Goal: Information Seeking & Learning: Understand process/instructions

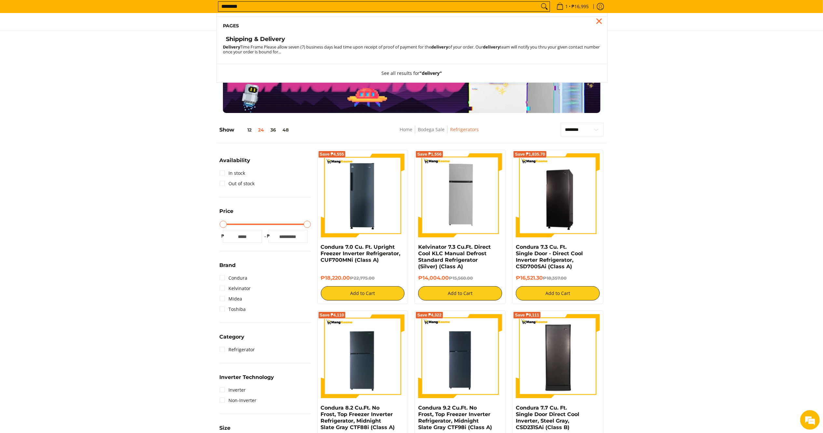
type input "********"
click at [259, 42] on h4 "Shipping & Delivery" at bounding box center [255, 38] width 59 height 7
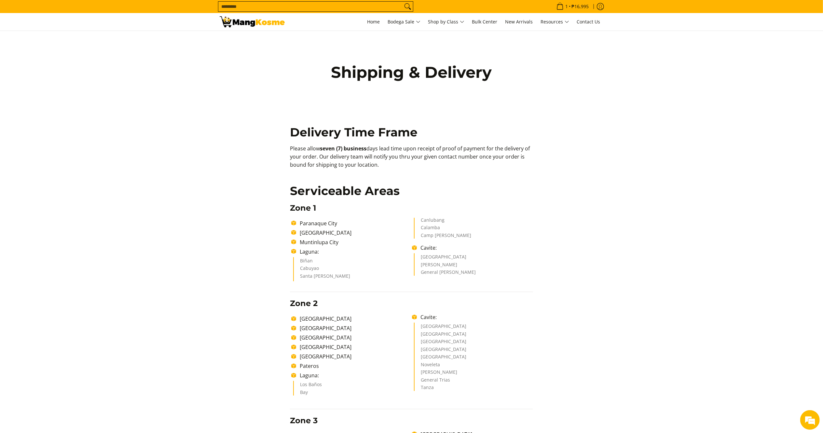
drag, startPoint x: 292, startPoint y: 150, endPoint x: 282, endPoint y: 147, distance: 10.7
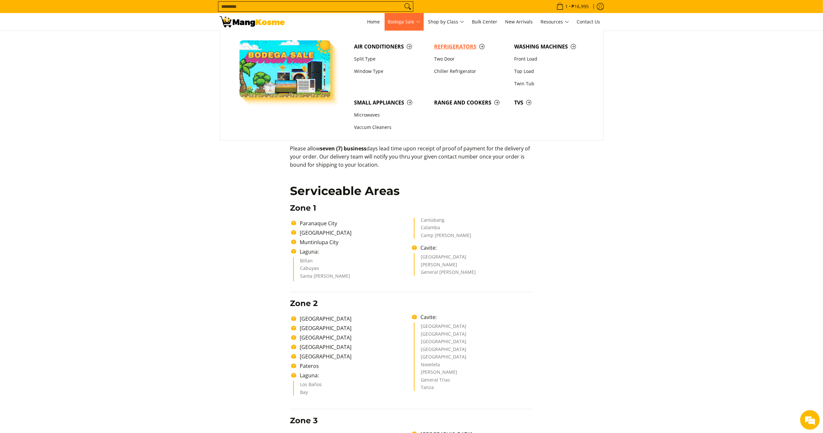
click at [431, 47] on link "Refrigerators" at bounding box center [471, 46] width 80 height 12
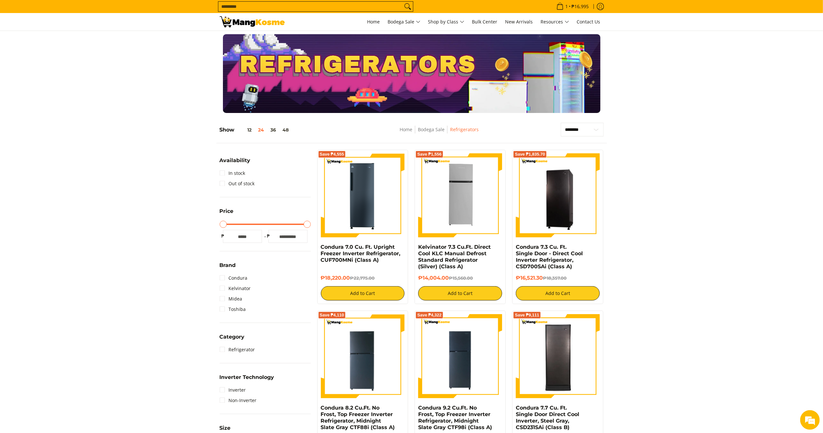
drag, startPoint x: 247, startPoint y: 20, endPoint x: 242, endPoint y: 20, distance: 4.6
click at [247, 20] on img at bounding box center [252, 21] width 65 height 11
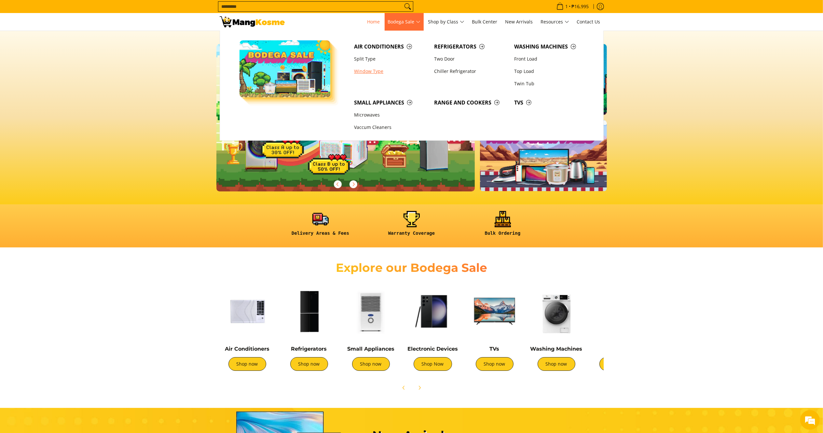
click at [370, 65] on link "Window Type" at bounding box center [391, 71] width 80 height 12
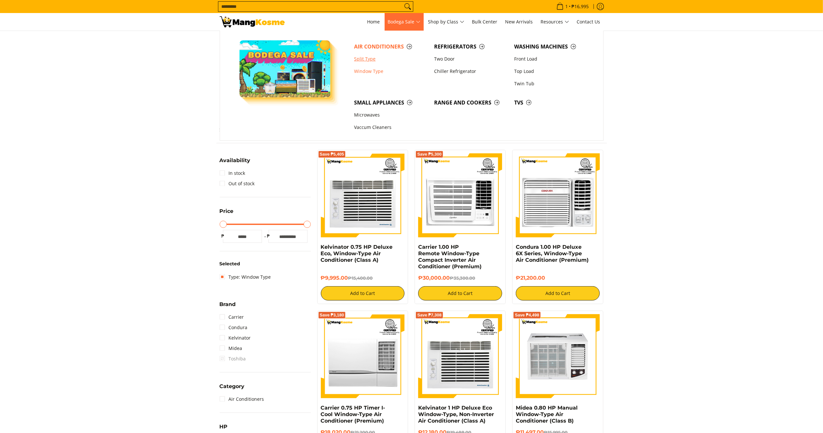
click at [365, 57] on link "Split Type" at bounding box center [391, 59] width 80 height 12
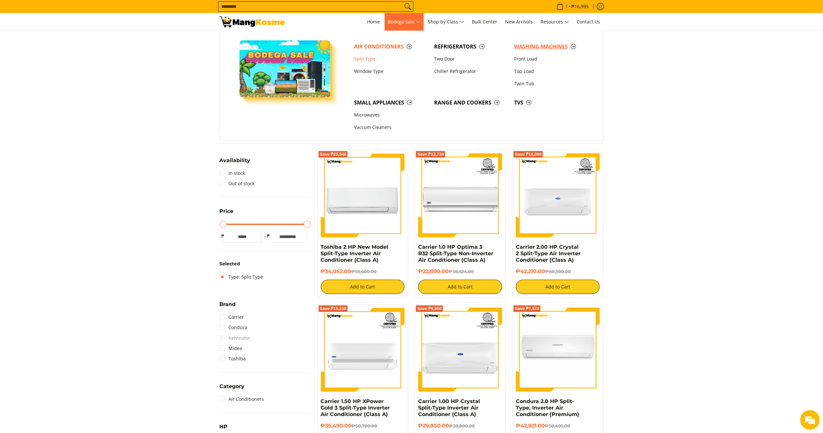
drag, startPoint x: 528, startPoint y: 43, endPoint x: 520, endPoint y: 43, distance: 8.1
click at [528, 43] on span "Washing Machines" at bounding box center [551, 47] width 74 height 8
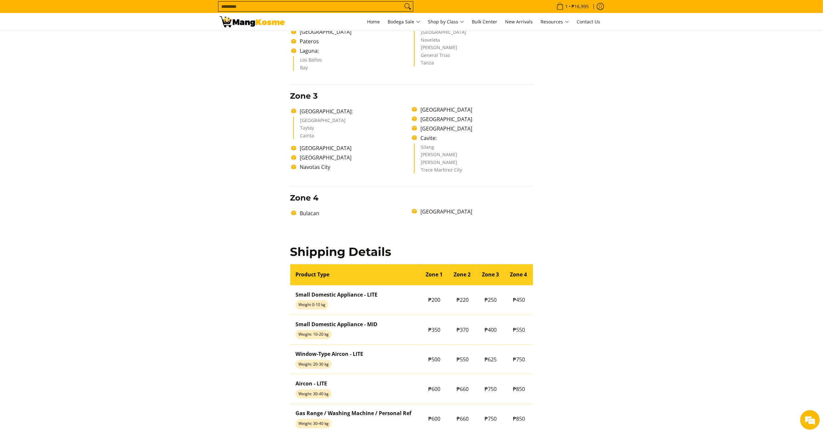
scroll to position [337, 0]
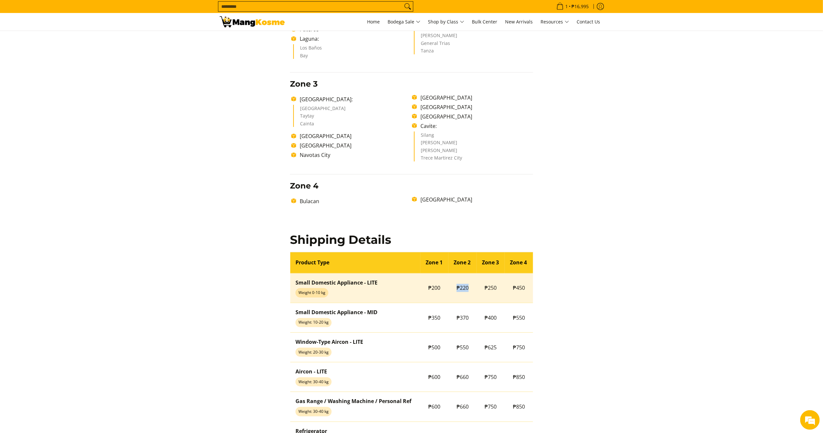
drag, startPoint x: 470, startPoint y: 288, endPoint x: 456, endPoint y: 288, distance: 14.3
click at [456, 288] on td "₱220" at bounding box center [463, 288] width 28 height 30
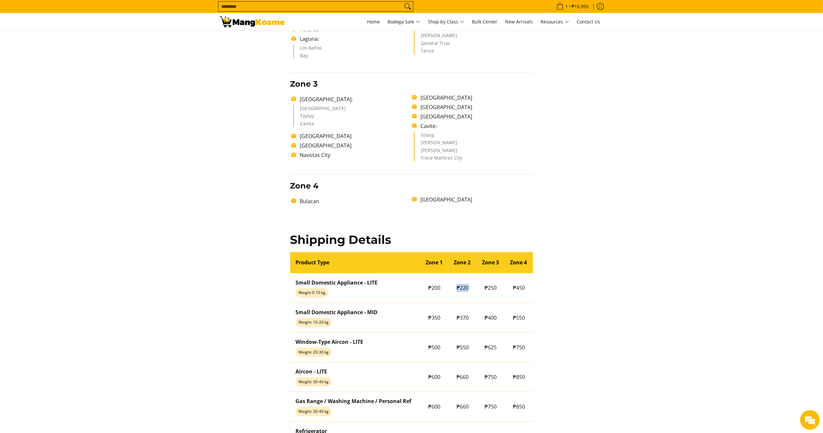
copy span "₱220"
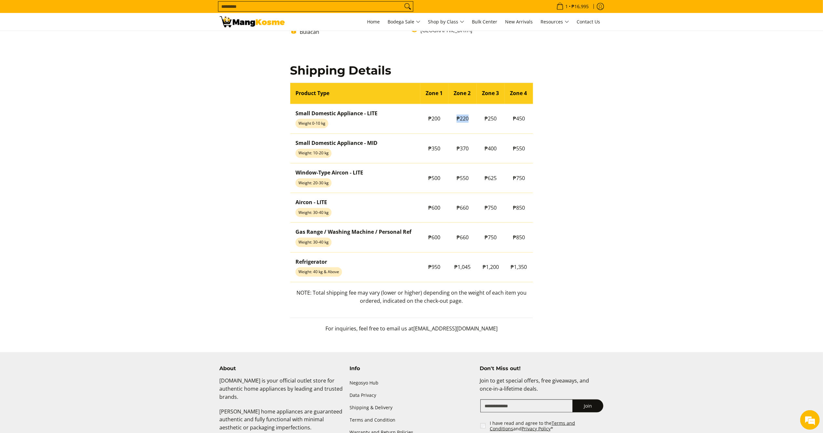
scroll to position [546, 0]
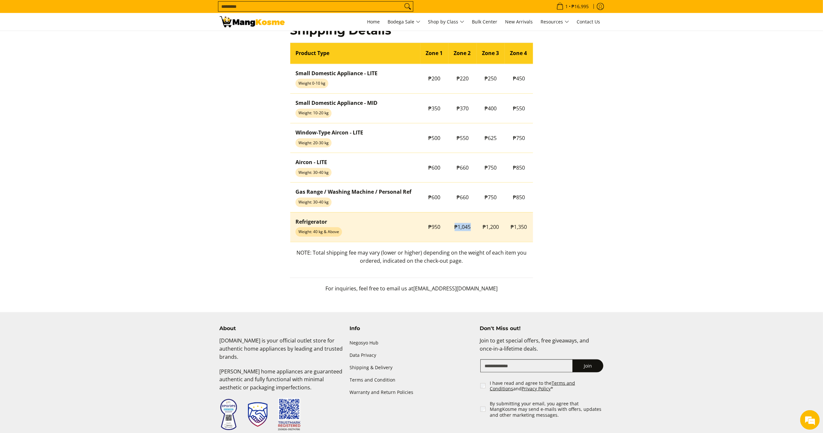
drag, startPoint x: 478, startPoint y: 225, endPoint x: 451, endPoint y: 225, distance: 27.3
click at [451, 225] on tr "Refrigerator Weight: 40 kg & Above ₱950 ₱1,045 ₱1,200 ₱1,350" at bounding box center [411, 227] width 243 height 30
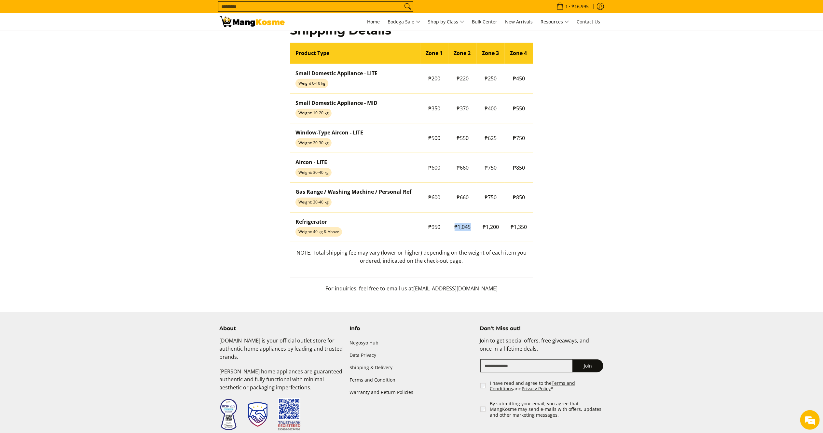
copy tr "₱1,045"
drag, startPoint x: 295, startPoint y: 251, endPoint x: 469, endPoint y: 267, distance: 175.2
click at [469, 267] on p "NOTE: Total shipping fee may vary (lower or higher) depending on the weight of …" at bounding box center [411, 260] width 243 height 23
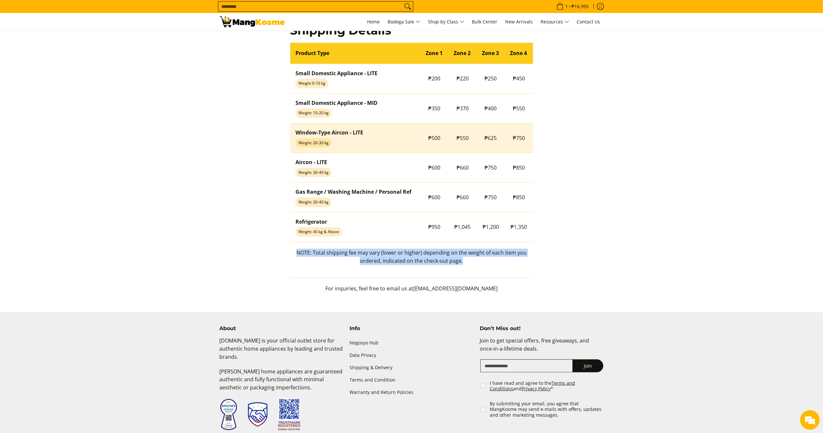
copy p "NOTE: Total shipping fee may vary (lower or higher) depending on the weight of …"
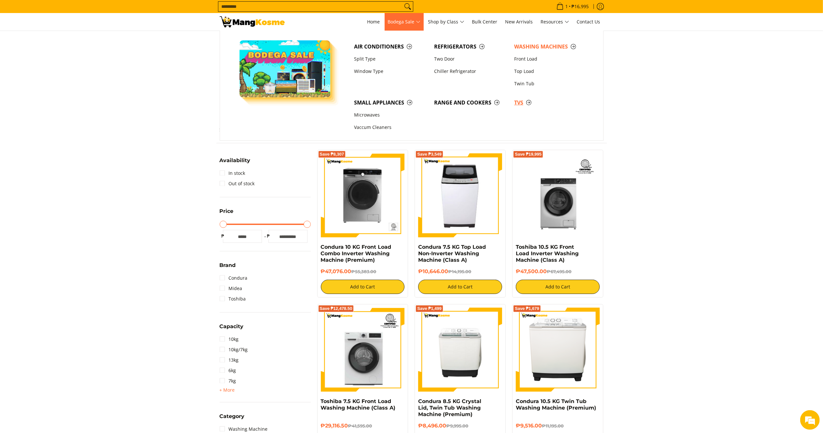
click at [522, 104] on span "TVs" at bounding box center [551, 103] width 74 height 8
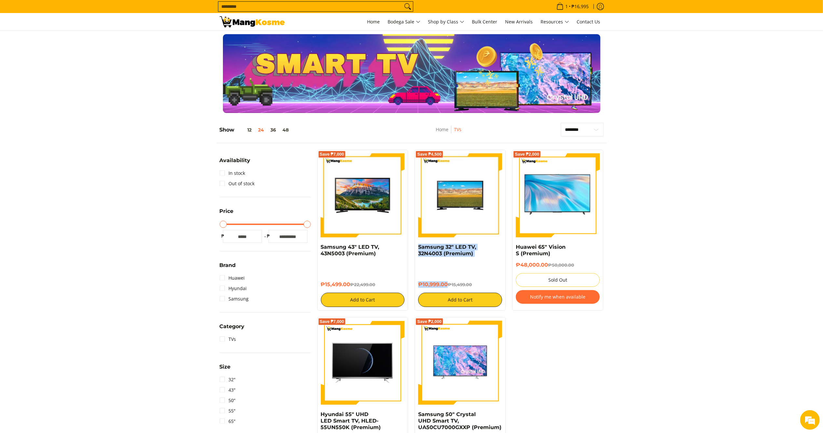
drag, startPoint x: 449, startPoint y: 284, endPoint x: 414, endPoint y: 246, distance: 51.2
click at [415, 246] on div "Save ₱4,500 Samsung 32" LED TV, 32N4003 (Premium) ₱10,999.00 ₱15,499.00 Add to …" at bounding box center [460, 230] width 91 height 161
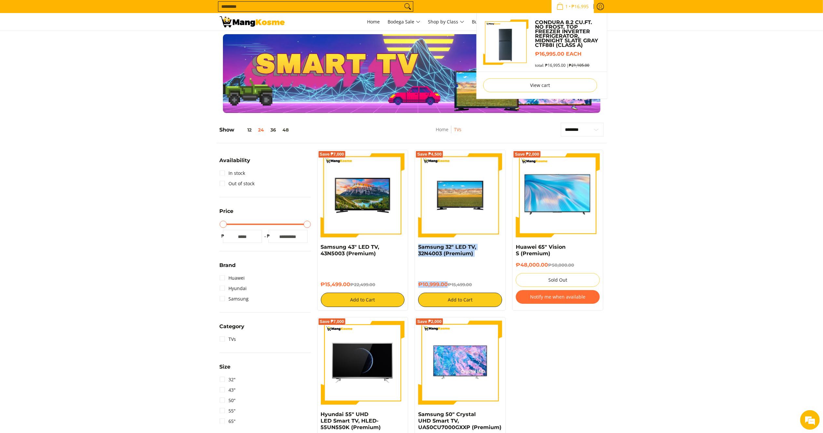
copy div "Samsung 32" LED TV, 32N4003 (Premium) ₱10,999.00"
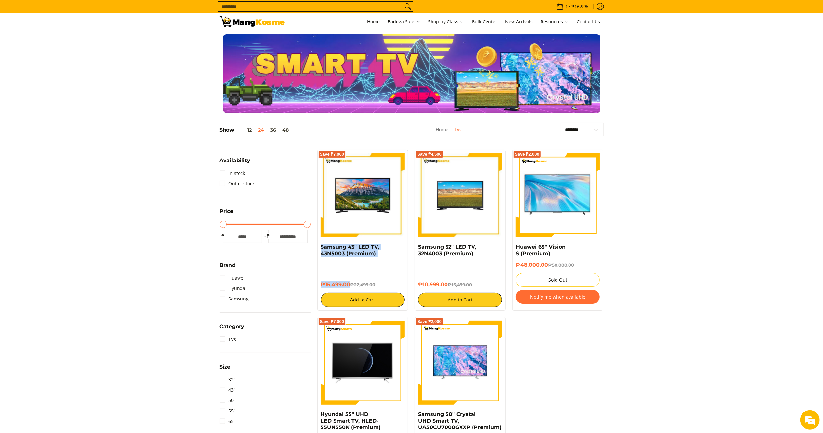
drag, startPoint x: 349, startPoint y: 283, endPoint x: 317, endPoint y: 250, distance: 46.0
click at [317, 250] on div "Save ₱7,000 Samsung 43" LED TV, 43N5003 (Premium) ₱15,499.00 ₱22,499.00 Add to …" at bounding box center [363, 230] width 98 height 161
copy div "Samsung 43" LED TV, 43N5003 (Premium) ₱15,499.00"
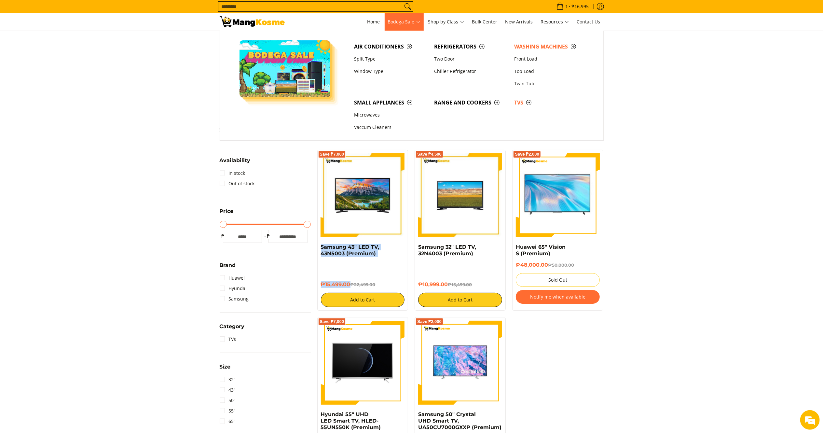
drag, startPoint x: 528, startPoint y: 45, endPoint x: 341, endPoint y: 4, distance: 191.0
click at [528, 45] on span "Washing Machines" at bounding box center [551, 47] width 74 height 8
click at [443, 44] on span "Refrigerators" at bounding box center [471, 47] width 74 height 8
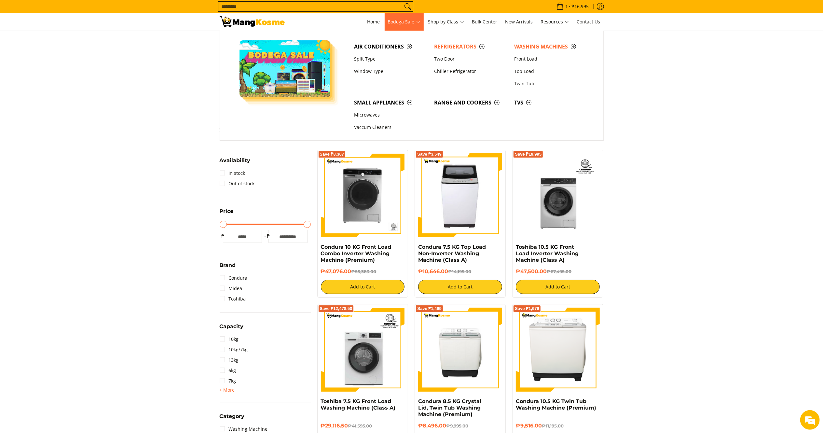
click at [455, 44] on span "Refrigerators" at bounding box center [471, 47] width 74 height 8
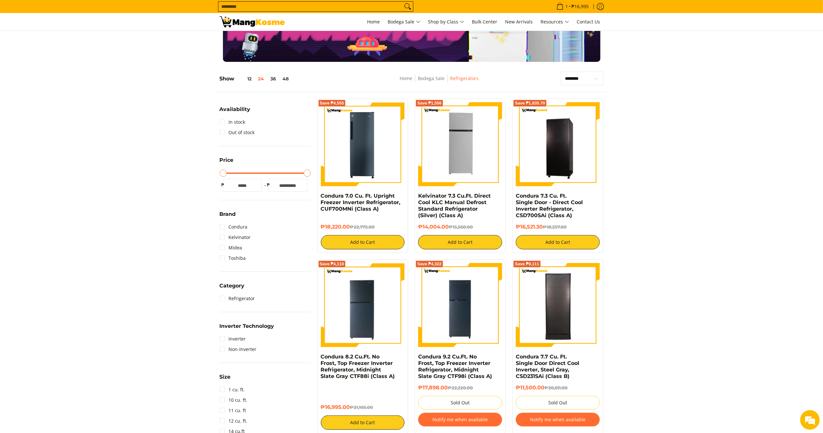
scroll to position [63, 0]
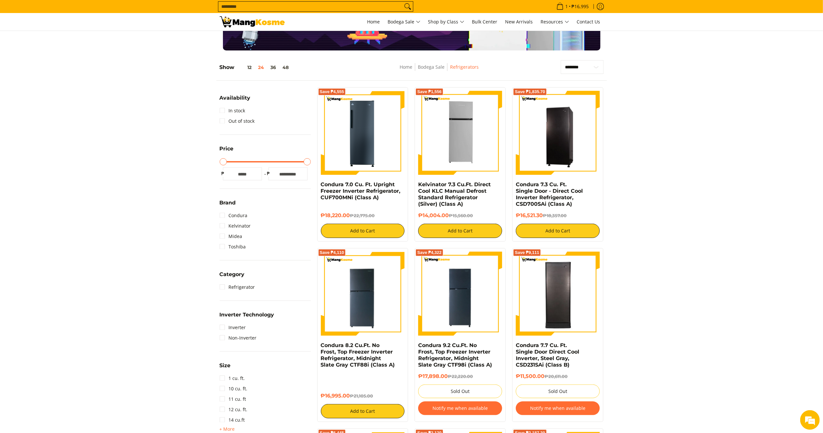
drag, startPoint x: 352, startPoint y: 217, endPoint x: 316, endPoint y: 184, distance: 49.3
click at [316, 184] on div "Save ₱4,555 Condura 7.0 Cu. Ft. Upright Freezer Inverter Refrigerator, CUF700MN…" at bounding box center [363, 164] width 98 height 154
copy div "Condura 7.0 Cu. Ft. Upright Freezer Inverter Refrigerator, CUF700MNi (Class A) …"
click at [382, 151] on img at bounding box center [363, 133] width 84 height 84
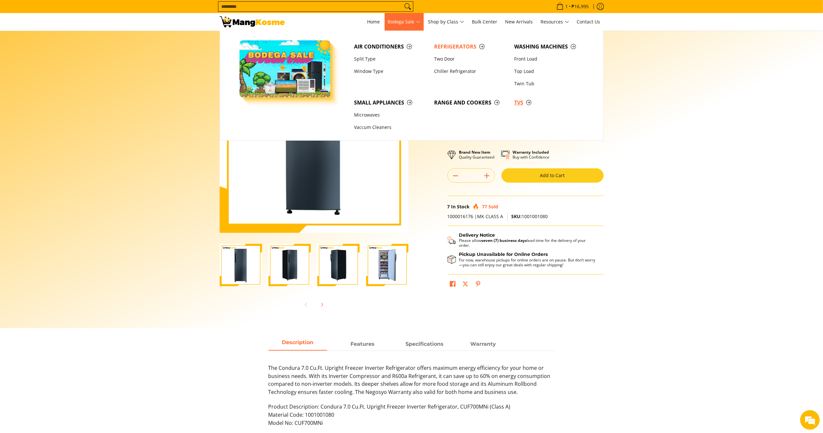
click at [521, 104] on span "TVs" at bounding box center [551, 103] width 74 height 8
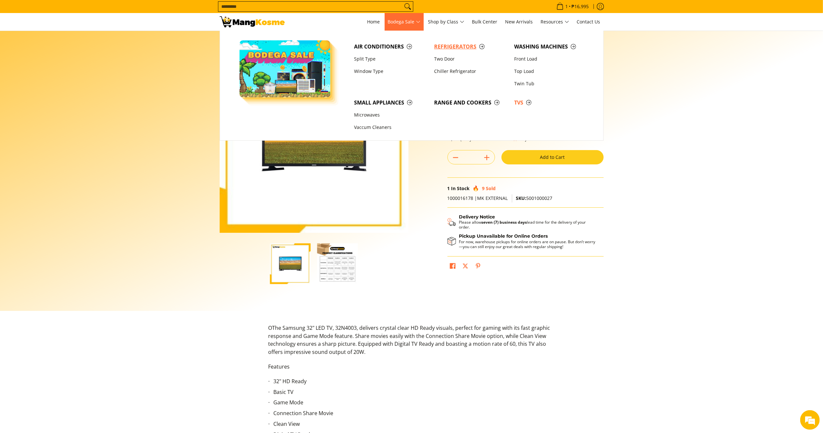
click at [452, 45] on span "Refrigerators" at bounding box center [471, 47] width 74 height 8
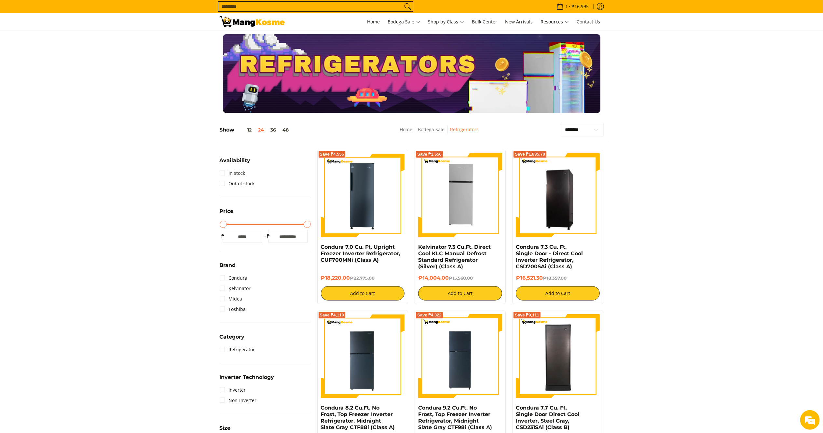
click at [267, 18] on img at bounding box center [252, 21] width 65 height 11
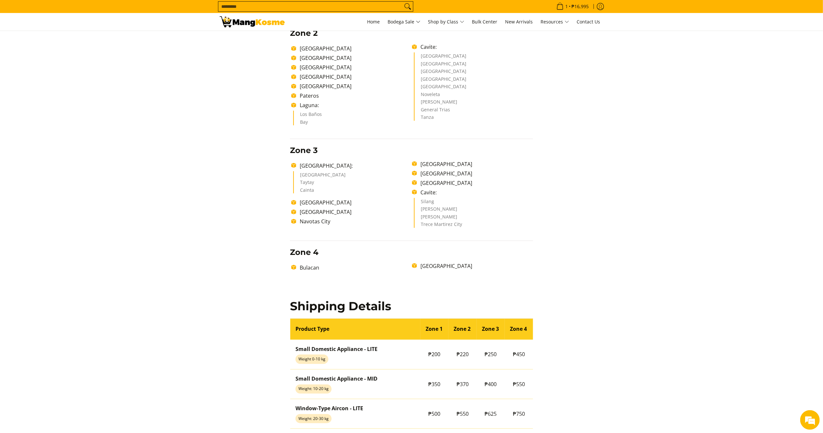
scroll to position [253, 0]
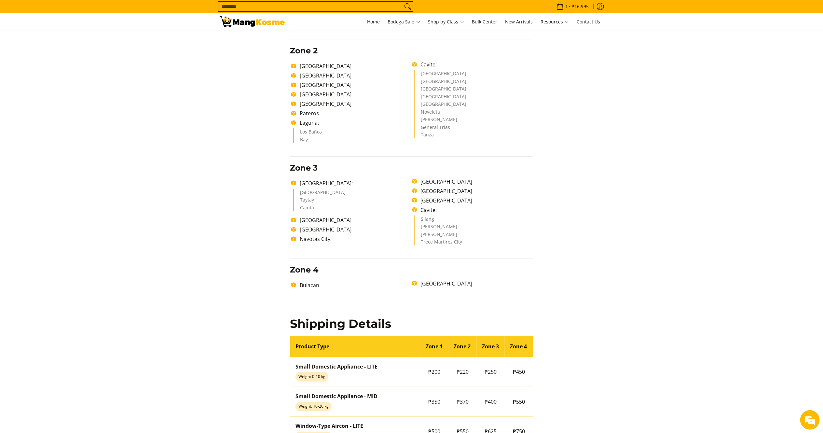
click at [769, 245] on section "Shipping & Delivery Delivery Time Frame Please allow seven (7) business days le…" at bounding box center [411, 185] width 823 height 814
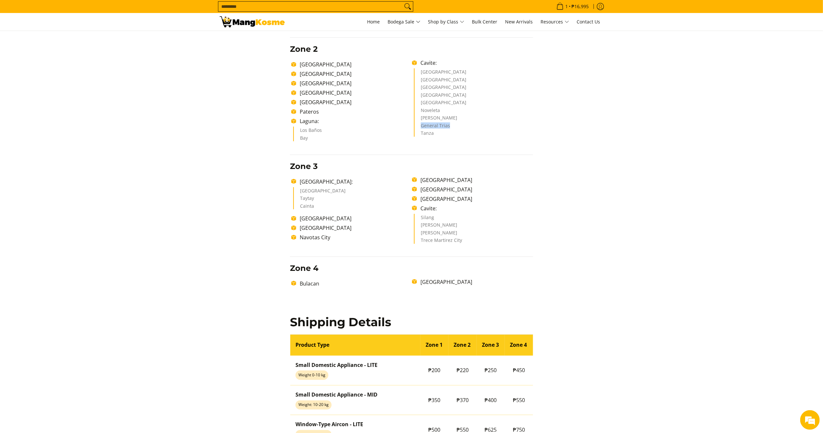
drag, startPoint x: 453, startPoint y: 127, endPoint x: 420, endPoint y: 127, distance: 32.6
click at [420, 127] on ul "[GEOGRAPHIC_DATA] [GEOGRAPHIC_DATA] [GEOGRAPHIC_DATA] [GEOGRAPHIC_DATA] [GEOGRA…" at bounding box center [473, 102] width 119 height 68
copy li "General Trias"
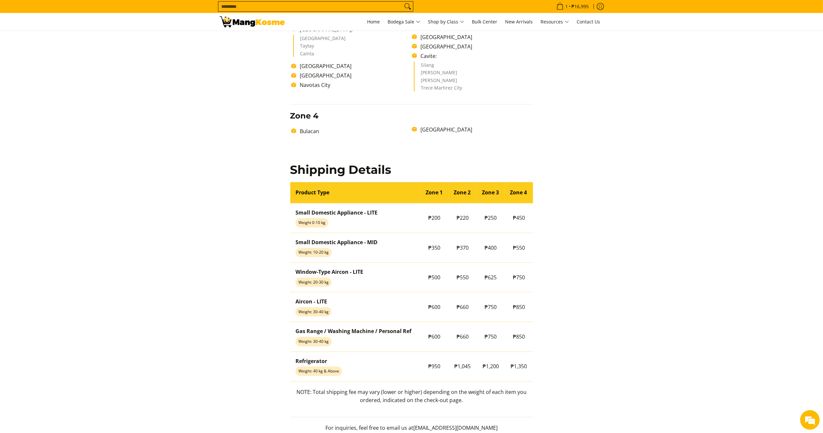
scroll to position [409, 0]
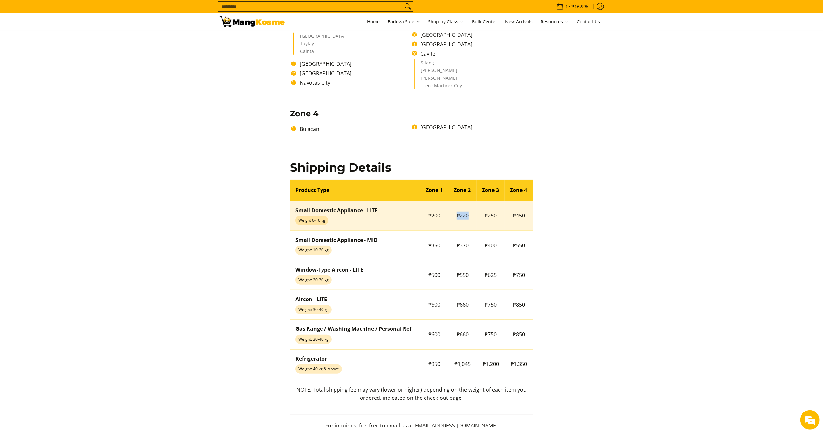
drag, startPoint x: 471, startPoint y: 214, endPoint x: 453, endPoint y: 212, distance: 18.3
click at [453, 212] on td "₱220" at bounding box center [463, 216] width 28 height 30
copy span "₱220"
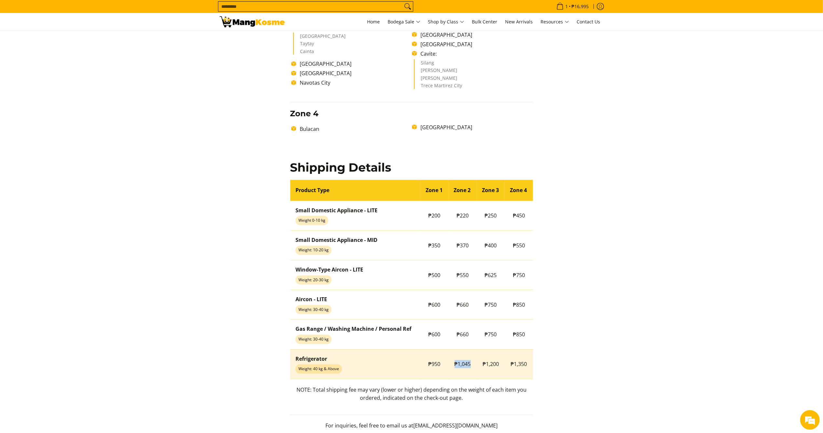
drag, startPoint x: 475, startPoint y: 361, endPoint x: 444, endPoint y: 355, distance: 31.0
click at [447, 363] on tr "Refrigerator Weight: 40 kg & Above ₱950 ₱1,045 ₱1,200 ₱1,350" at bounding box center [411, 364] width 243 height 30
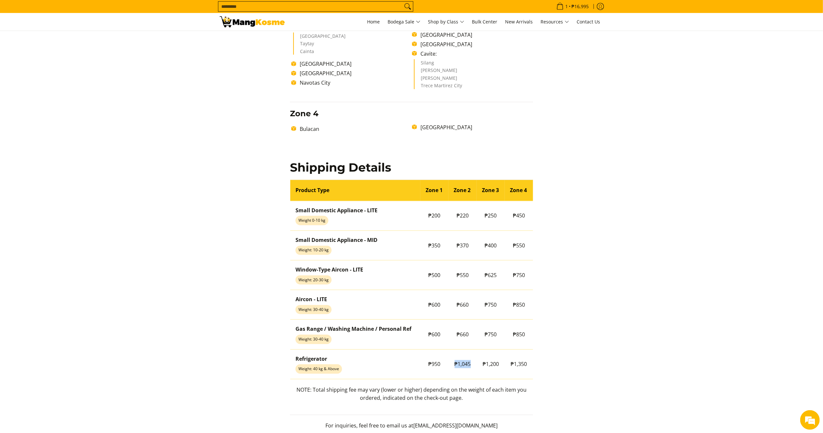
copy tr "₱950 ₱1,045"
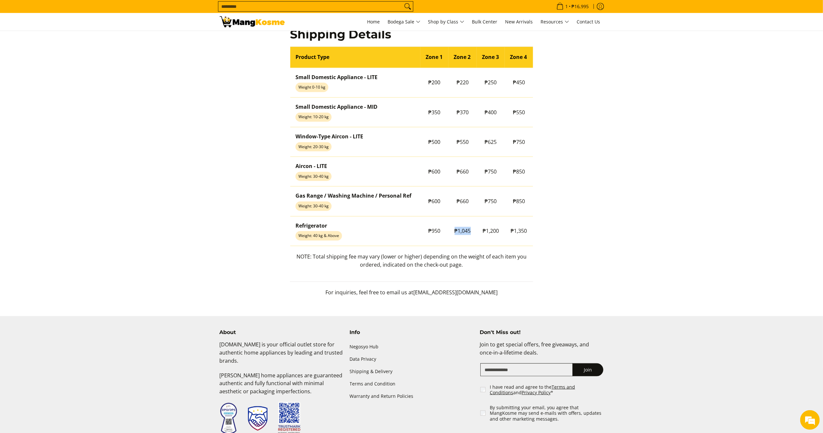
scroll to position [546, 0]
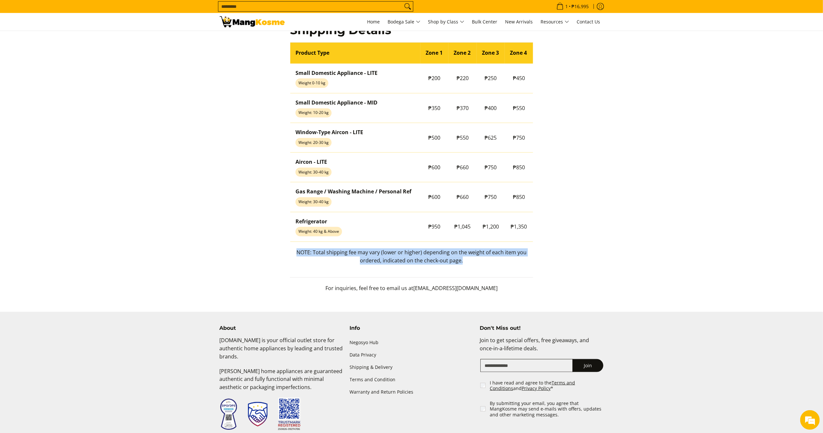
drag, startPoint x: 374, startPoint y: 260, endPoint x: 297, endPoint y: 251, distance: 77.7
click at [297, 251] on p "NOTE: Total shipping fee may vary (lower or higher) depending on the weight of …" at bounding box center [411, 259] width 243 height 23
copy p "NOTE: Total shipping fee may vary (lower or higher) depending on the weight of …"
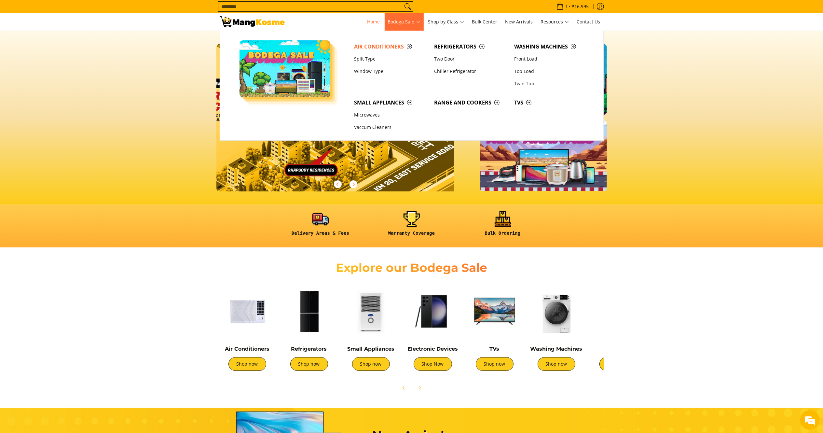
click at [390, 42] on link "Air Conditioners" at bounding box center [391, 46] width 80 height 12
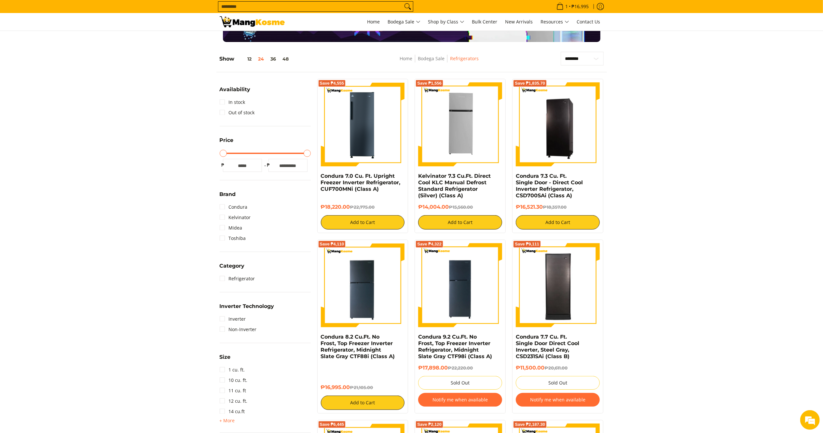
scroll to position [71, 0]
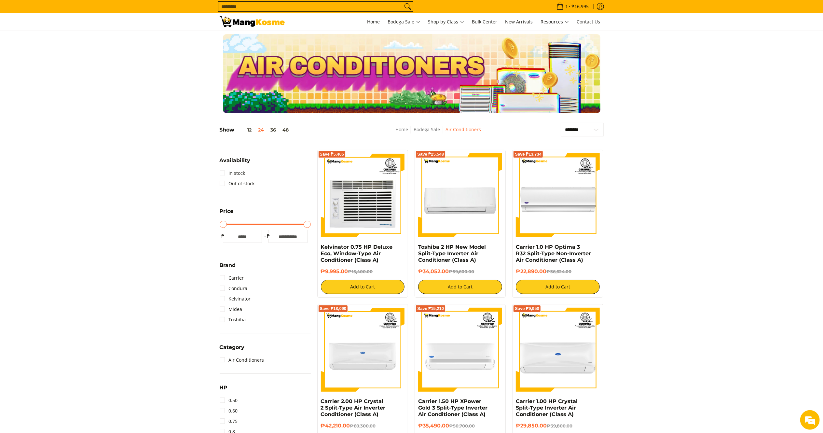
click at [249, 23] on img at bounding box center [252, 21] width 65 height 11
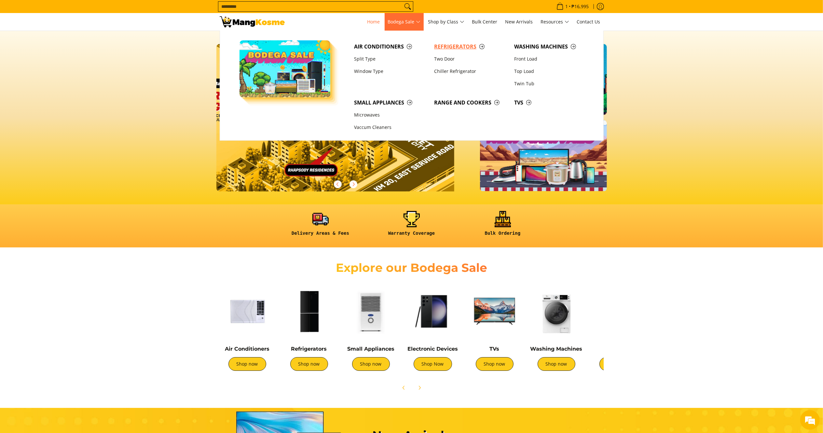
click at [451, 43] on span "Refrigerators" at bounding box center [471, 47] width 74 height 8
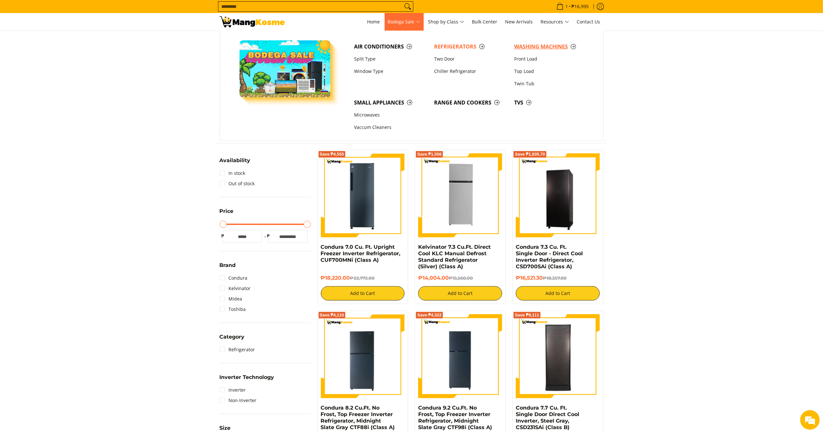
click at [524, 45] on span "Washing Machines" at bounding box center [551, 47] width 74 height 8
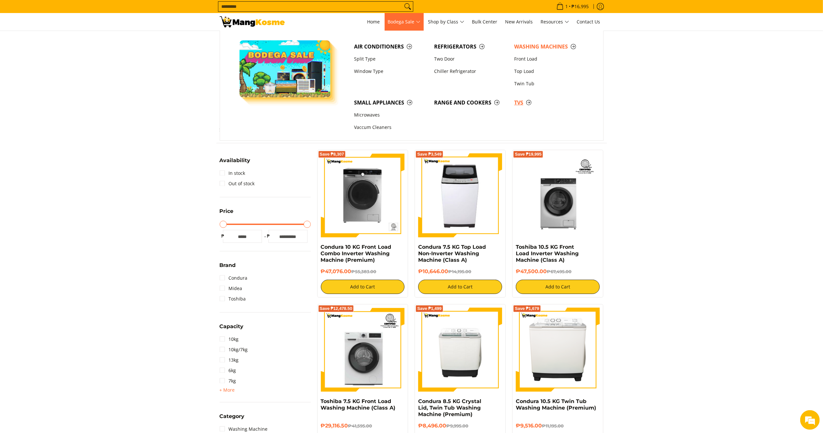
click at [521, 104] on span "TVs" at bounding box center [551, 103] width 74 height 8
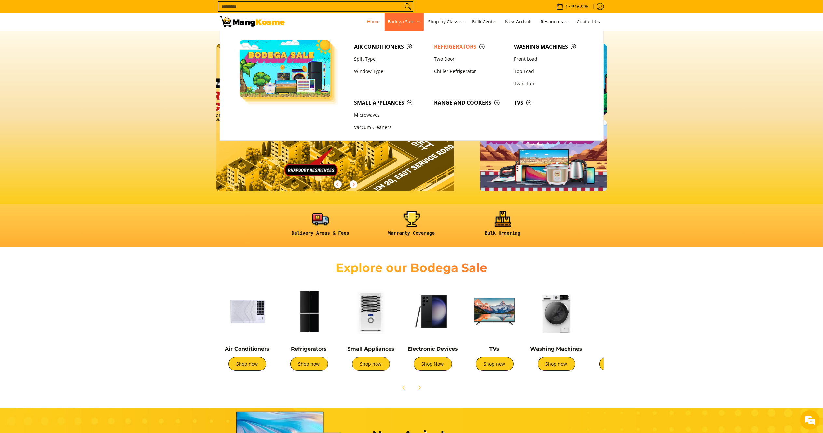
click at [439, 47] on span "Refrigerators" at bounding box center [471, 47] width 74 height 8
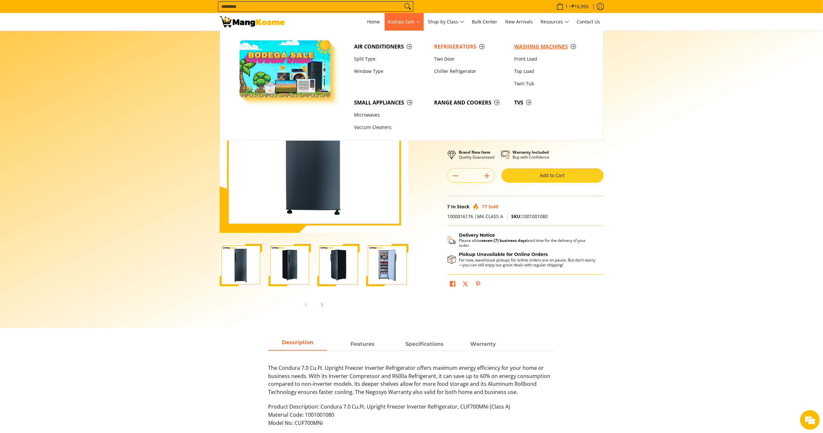
drag, startPoint x: 519, startPoint y: 42, endPoint x: 353, endPoint y: 4, distance: 170.2
click at [519, 42] on link "Washing Machines" at bounding box center [551, 46] width 80 height 12
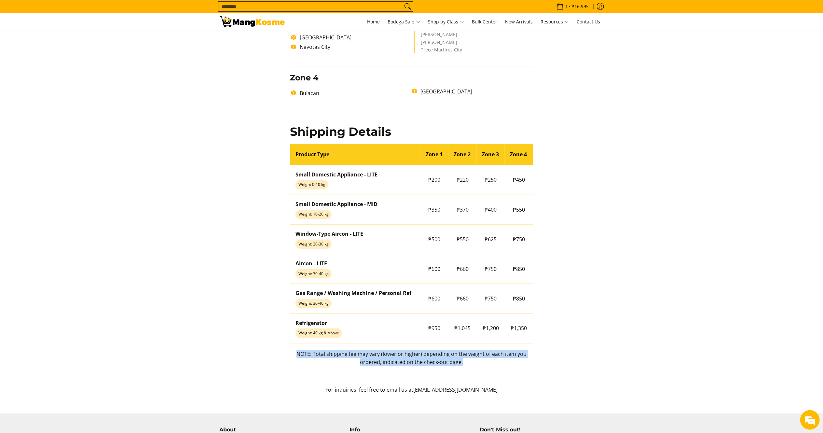
scroll to position [447, 0]
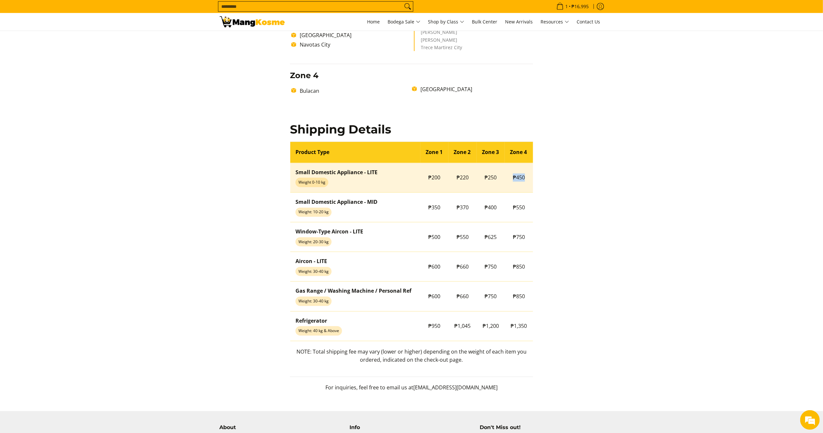
drag, startPoint x: 532, startPoint y: 181, endPoint x: 509, endPoint y: 180, distance: 22.5
click at [509, 180] on td "₱450" at bounding box center [519, 178] width 28 height 30
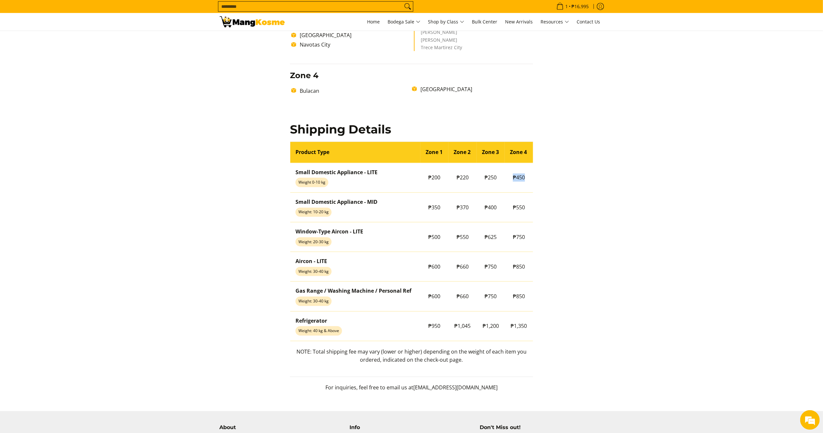
copy span "₱450"
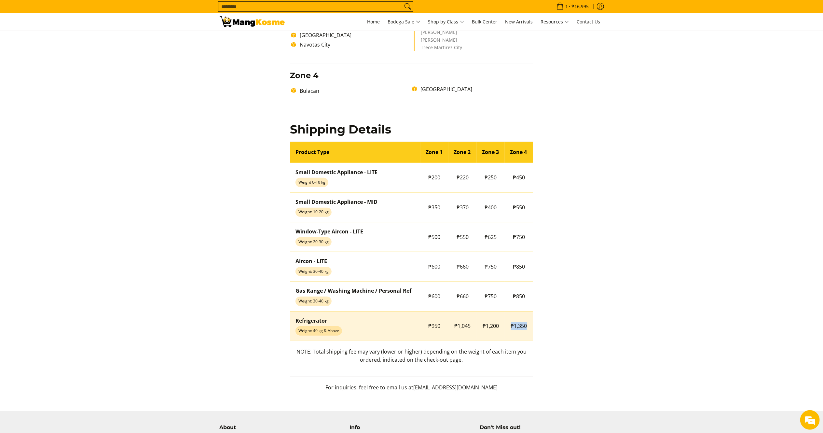
drag, startPoint x: 530, startPoint y: 324, endPoint x: 509, endPoint y: 325, distance: 20.9
click at [509, 325] on td "₱1,350" at bounding box center [519, 326] width 28 height 30
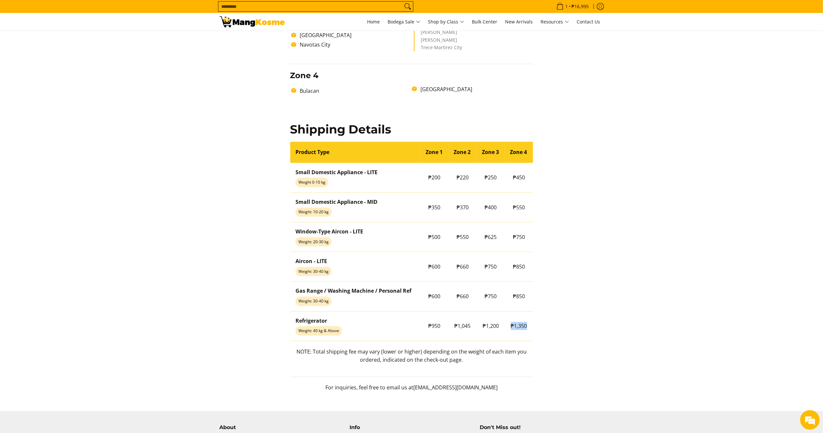
copy span "₱1,350"
drag, startPoint x: 467, startPoint y: 364, endPoint x: 292, endPoint y: 349, distance: 175.5
click at [292, 349] on p "NOTE: Total shipping fee may vary (lower or higher) depending on the weight of …" at bounding box center [411, 359] width 243 height 23
copy p "NOTE: Total shipping fee may vary (lower or higher) depending on the weight of …"
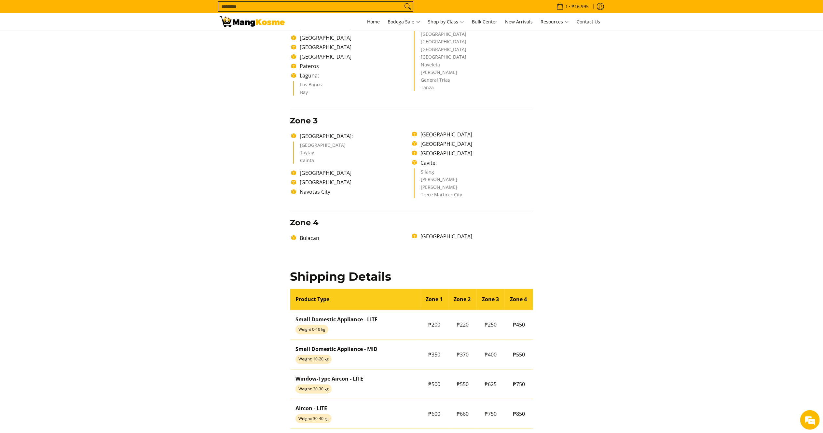
scroll to position [361, 0]
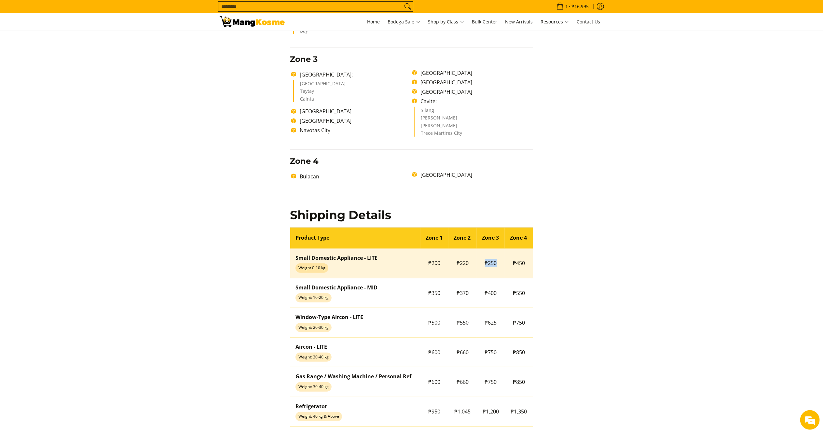
drag, startPoint x: 499, startPoint y: 267, endPoint x: 483, endPoint y: 263, distance: 16.7
click at [483, 263] on td "₱250" at bounding box center [491, 263] width 28 height 30
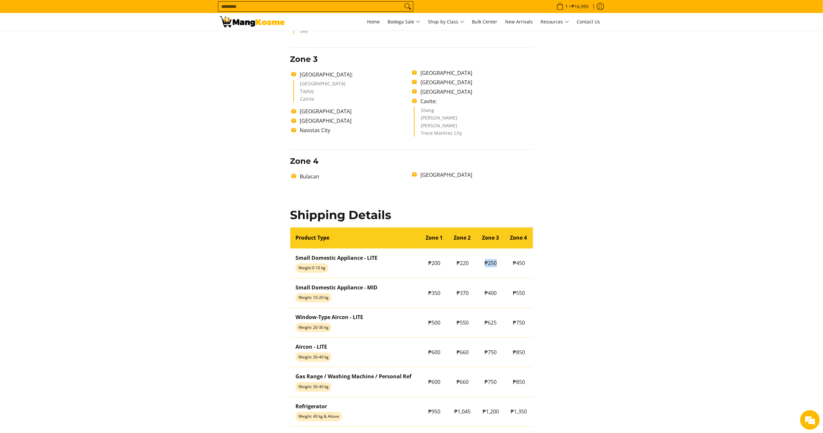
copy span "₱250"
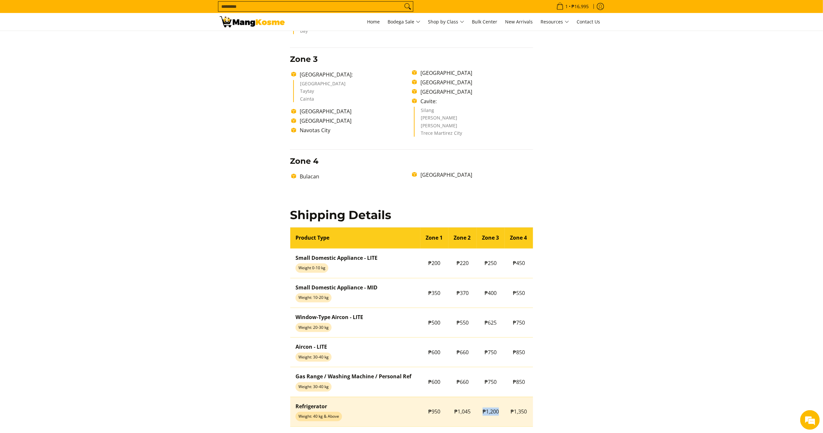
drag, startPoint x: 500, startPoint y: 414, endPoint x: 482, endPoint y: 406, distance: 19.7
click at [482, 406] on td "₱1,200" at bounding box center [491, 412] width 28 height 30
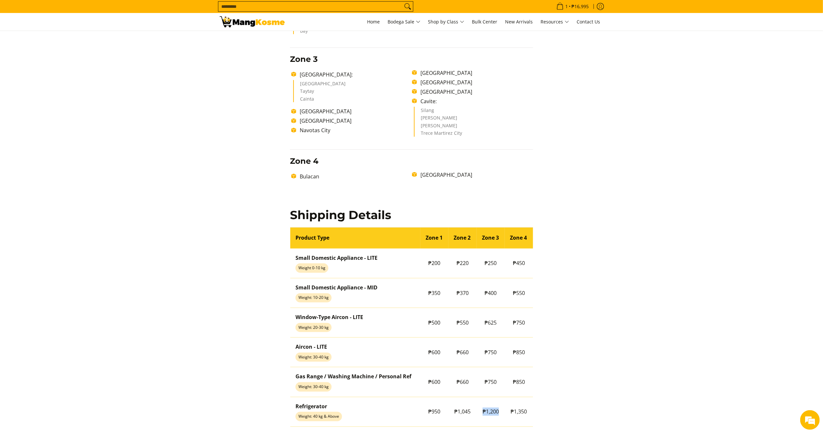
copy span "₱1,200"
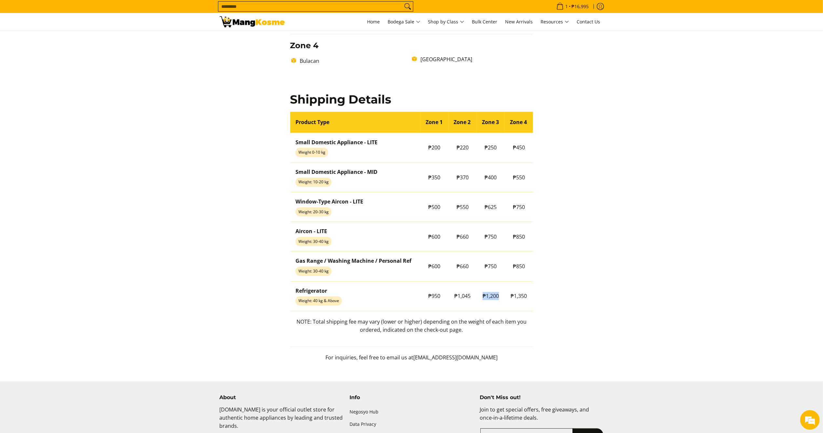
scroll to position [494, 0]
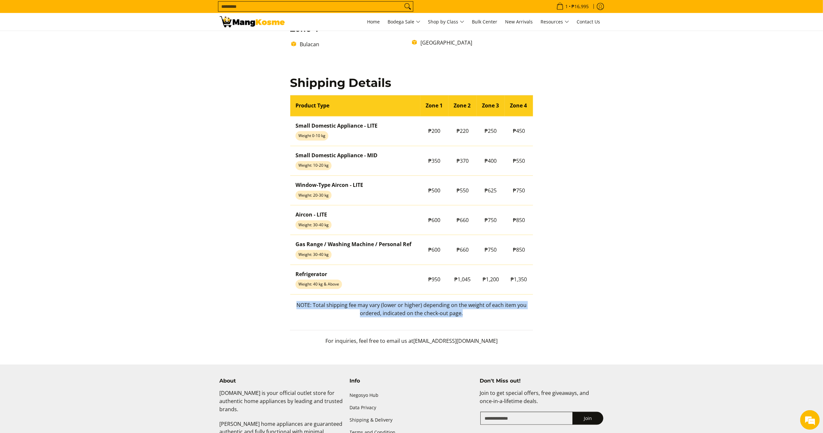
drag, startPoint x: 468, startPoint y: 316, endPoint x: 296, endPoint y: 307, distance: 172.5
click at [296, 307] on p "NOTE: Total shipping fee may vary (lower or higher) depending on the weight of …" at bounding box center [411, 312] width 243 height 23
copy p "NOTE: Total shipping fee may vary (lower or higher) depending on the weight of …"
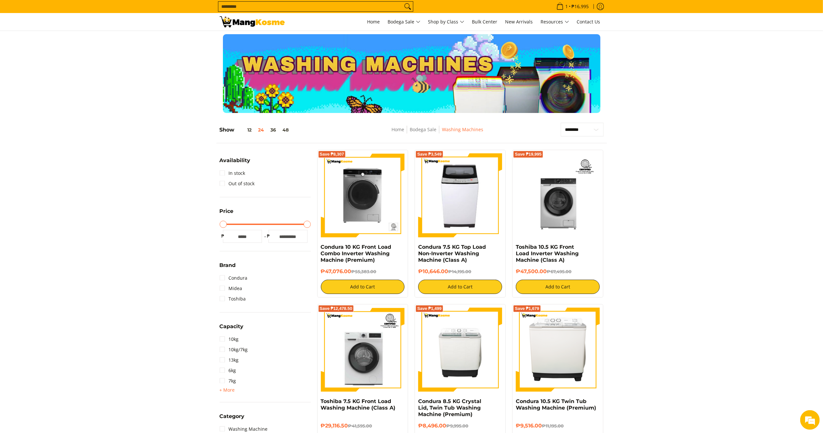
click at [272, 22] on img at bounding box center [252, 21] width 65 height 11
